Goal: Task Accomplishment & Management: Use online tool/utility

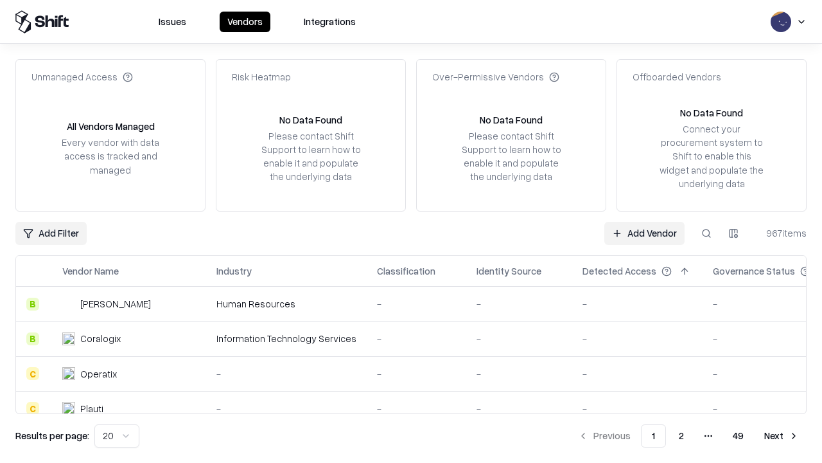
click at [644, 233] on link "Add Vendor" at bounding box center [645, 233] width 80 height 23
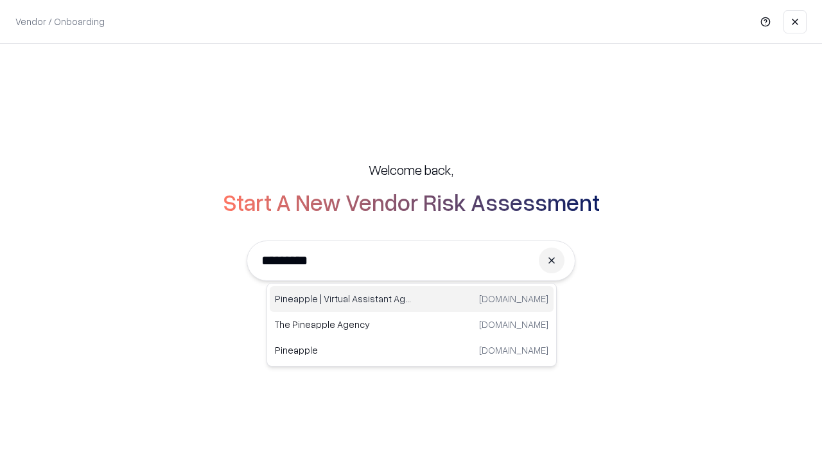
click at [412, 299] on div "Pineapple | Virtual Assistant Agency [DOMAIN_NAME]" at bounding box center [412, 299] width 284 height 26
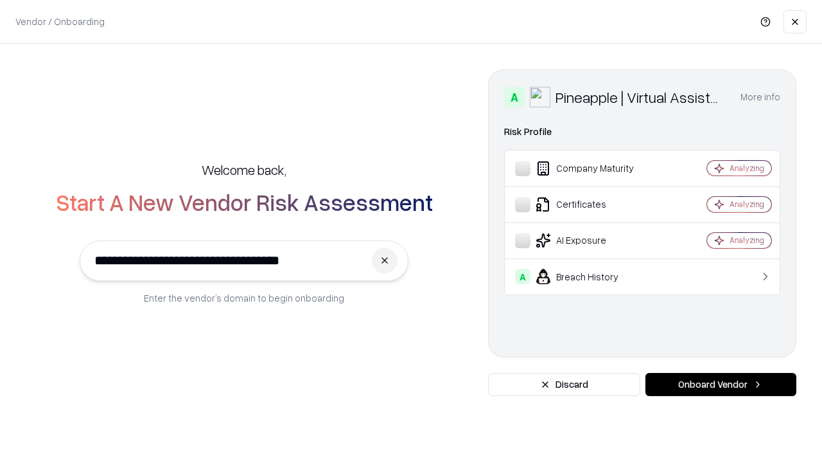
type input "**********"
click at [721, 384] on button "Onboard Vendor" at bounding box center [721, 384] width 151 height 23
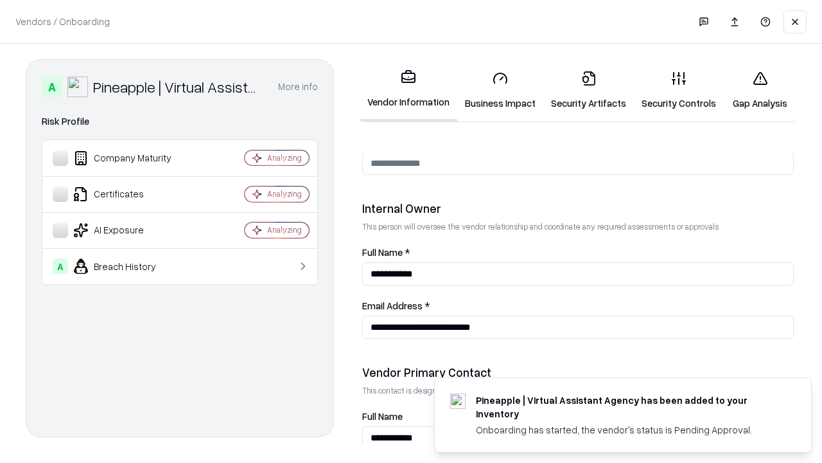
scroll to position [666, 0]
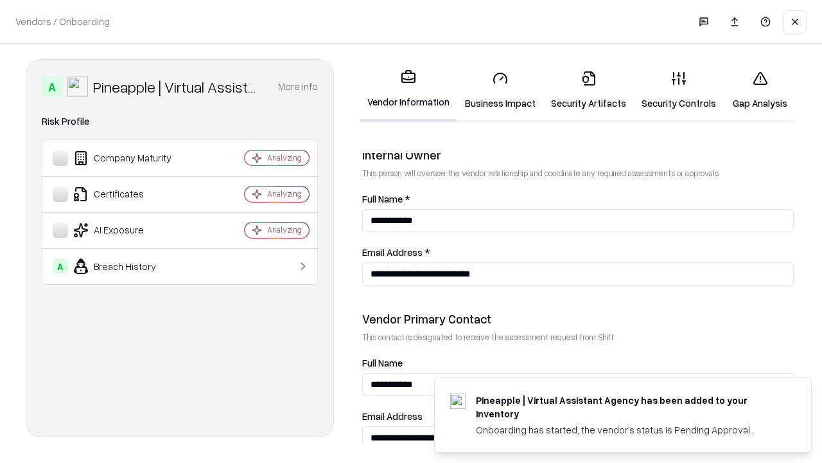
click at [501, 90] on link "Business Impact" at bounding box center [500, 90] width 86 height 60
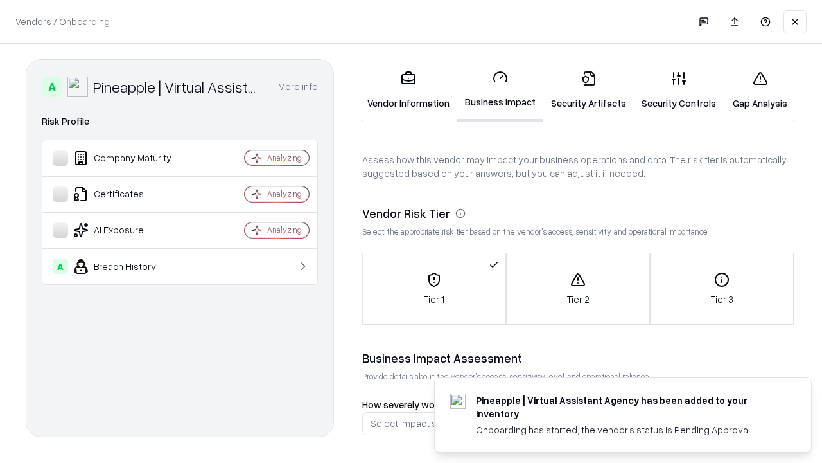
click at [589, 90] on link "Security Artifacts" at bounding box center [589, 90] width 91 height 60
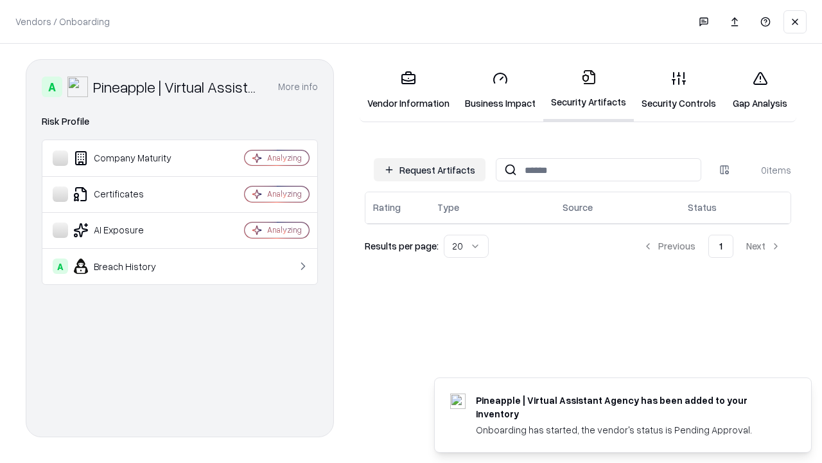
click at [430, 170] on button "Request Artifacts" at bounding box center [430, 169] width 112 height 23
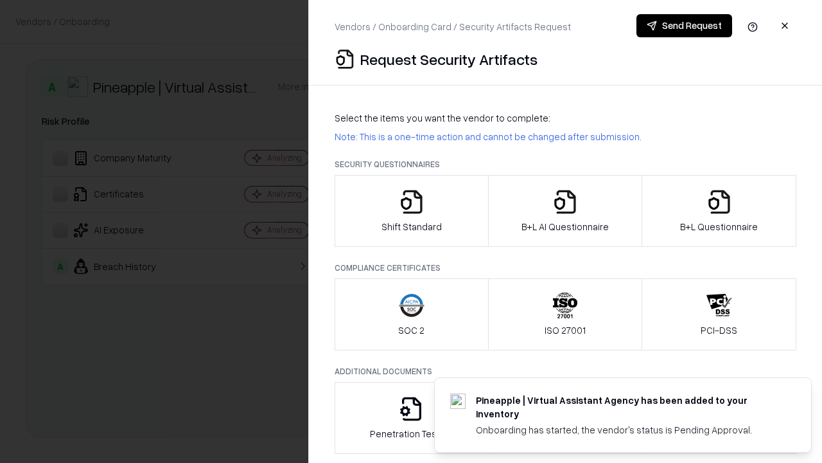
click at [411, 211] on icon "button" at bounding box center [412, 202] width 26 height 26
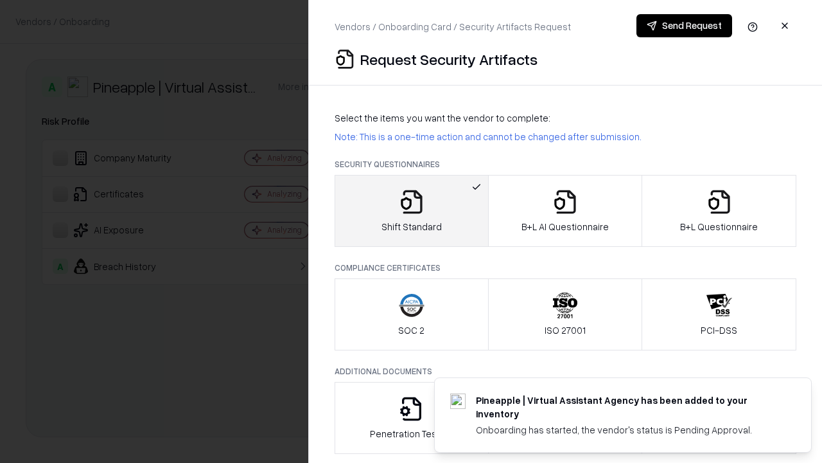
click at [684, 26] on button "Send Request" at bounding box center [685, 25] width 96 height 23
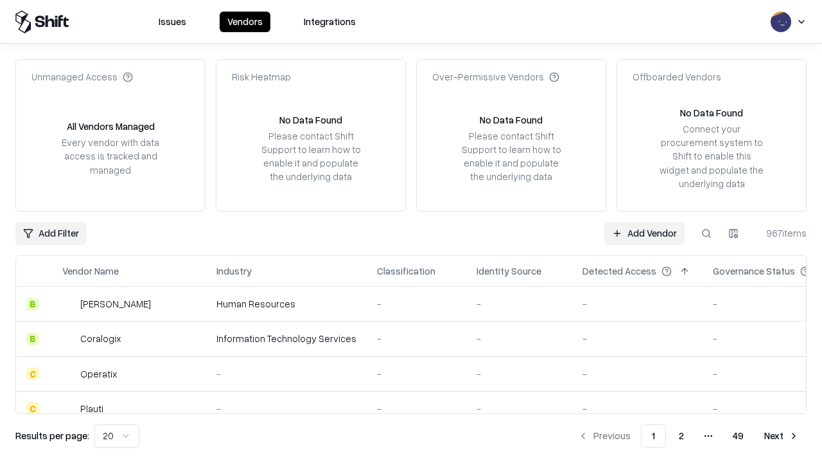
click at [707, 233] on button at bounding box center [706, 233] width 23 height 23
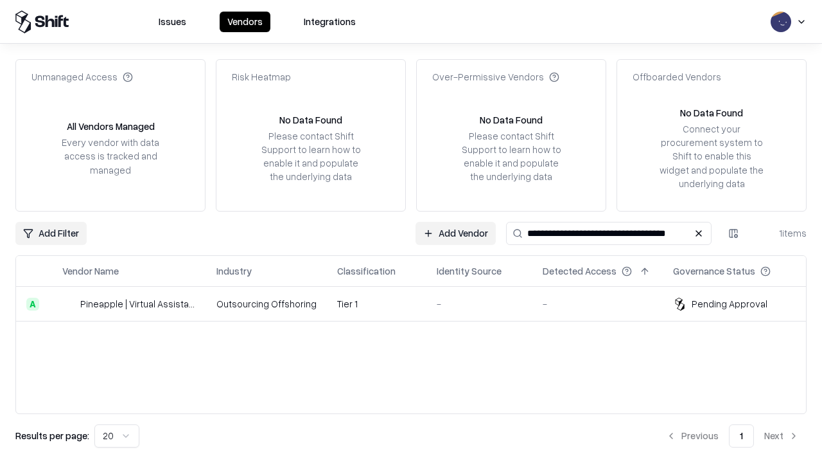
type input "**********"
click at [419, 303] on td "Tier 1" at bounding box center [377, 304] width 100 height 35
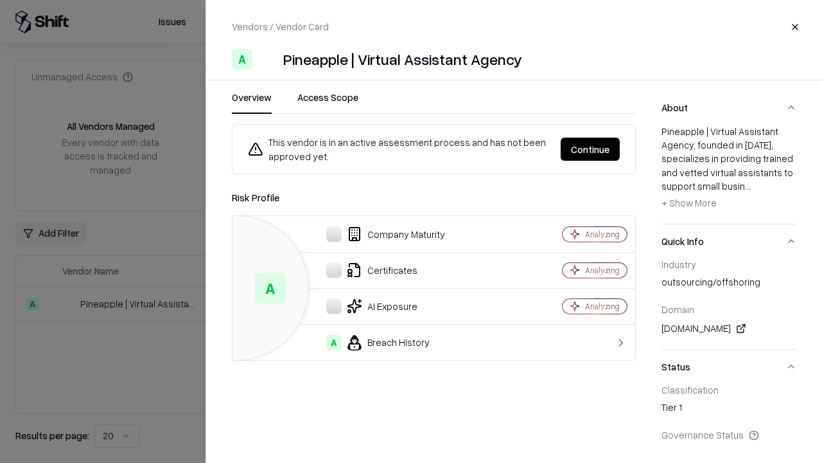
click at [590, 149] on button "Continue" at bounding box center [590, 149] width 59 height 23
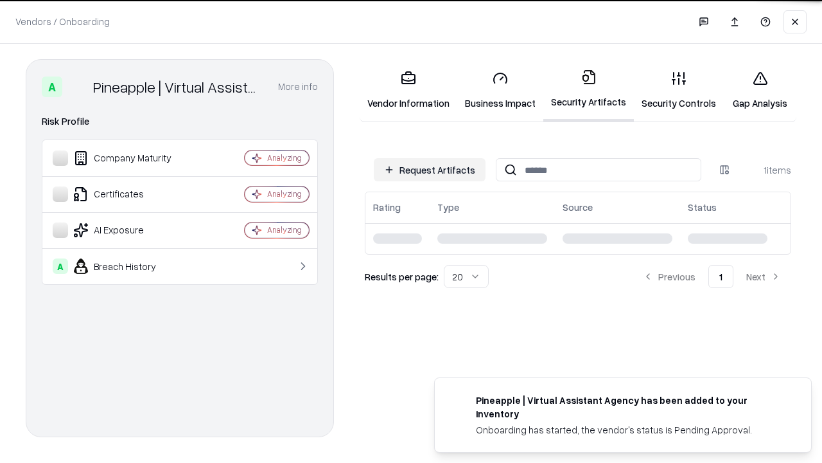
click at [760, 90] on link "Gap Analysis" at bounding box center [760, 90] width 73 height 60
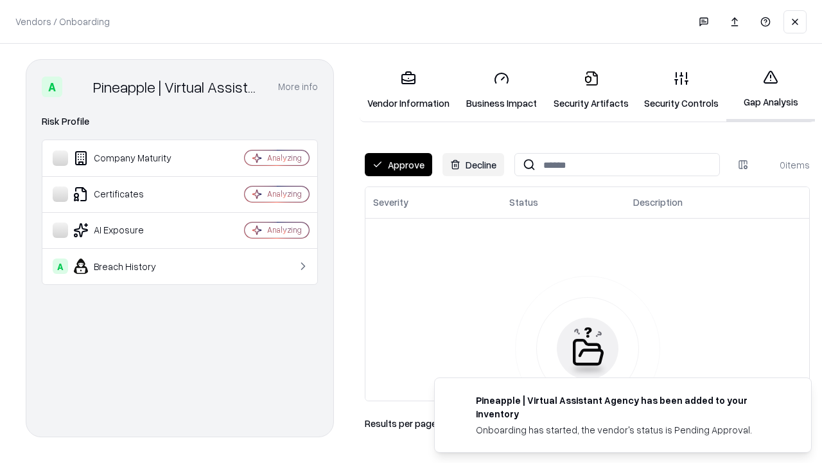
click at [398, 164] on button "Approve" at bounding box center [398, 164] width 67 height 23
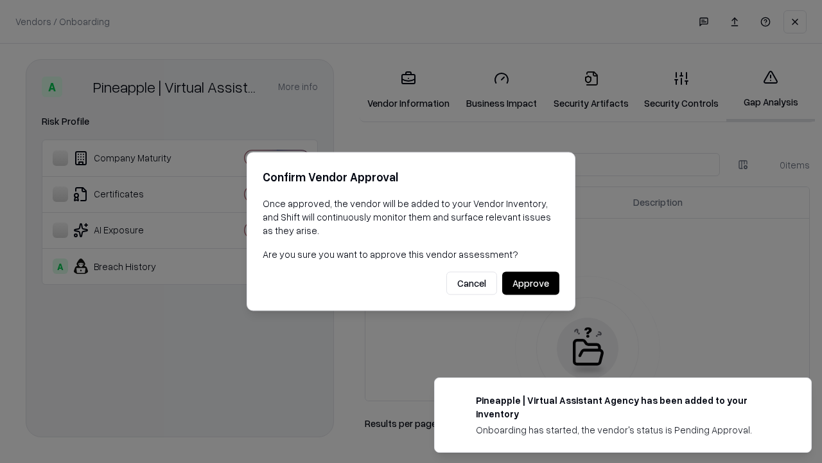
click at [531, 283] on button "Approve" at bounding box center [530, 283] width 57 height 23
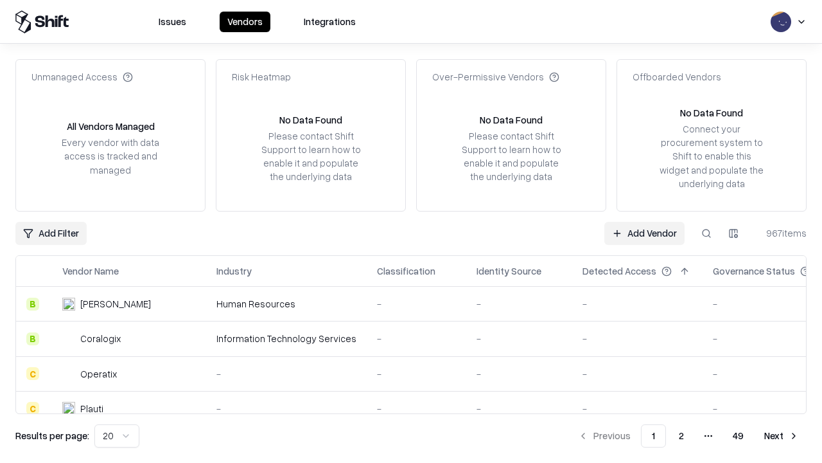
type input "**********"
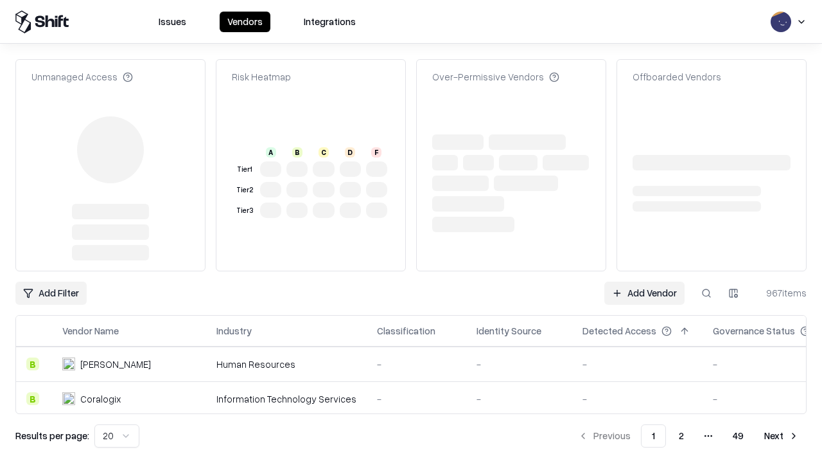
click at [644, 281] on link "Add Vendor" at bounding box center [645, 292] width 80 height 23
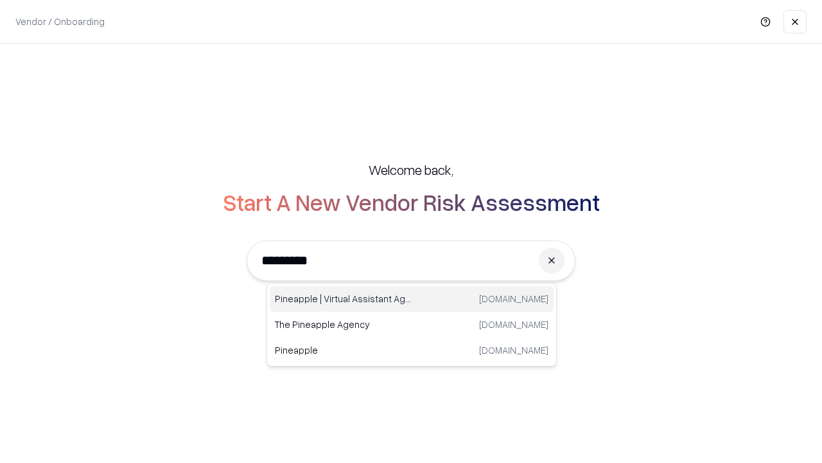
click at [412, 299] on div "Pineapple | Virtual Assistant Agency [DOMAIN_NAME]" at bounding box center [412, 299] width 284 height 26
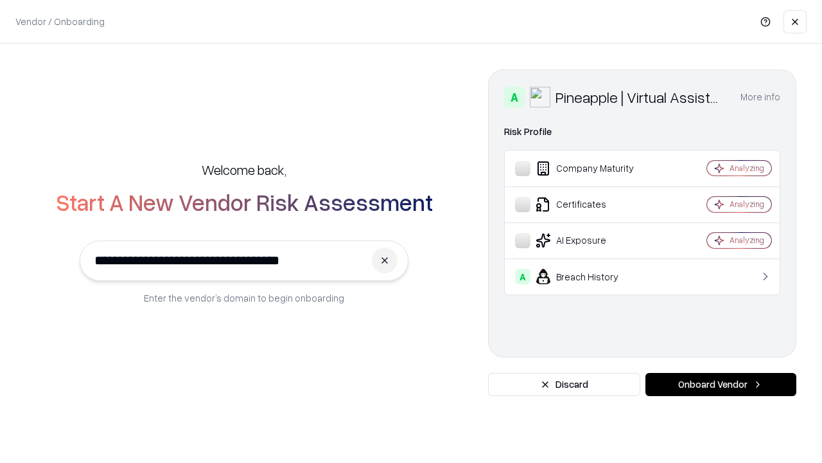
type input "**********"
click at [721, 384] on button "Onboard Vendor" at bounding box center [721, 384] width 151 height 23
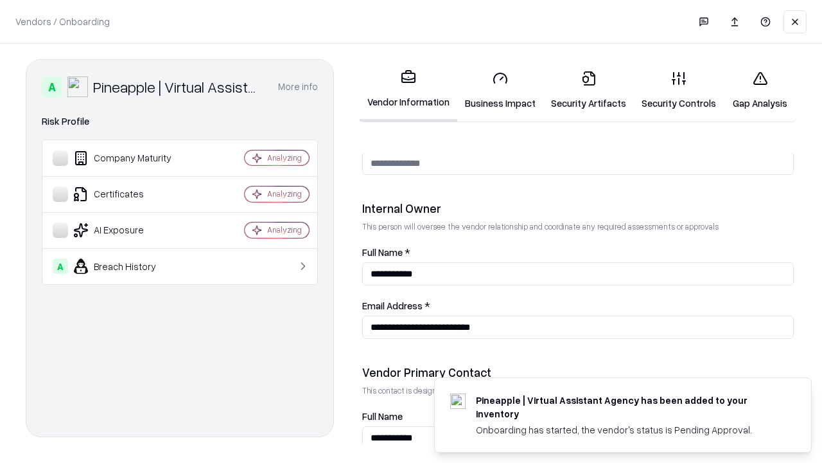
scroll to position [666, 0]
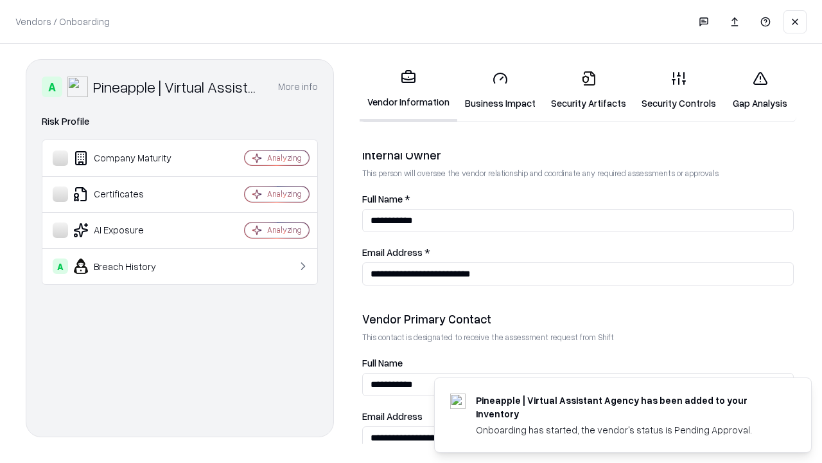
click at [760, 90] on link "Gap Analysis" at bounding box center [760, 90] width 73 height 60
